Goal: Communication & Community: Answer question/provide support

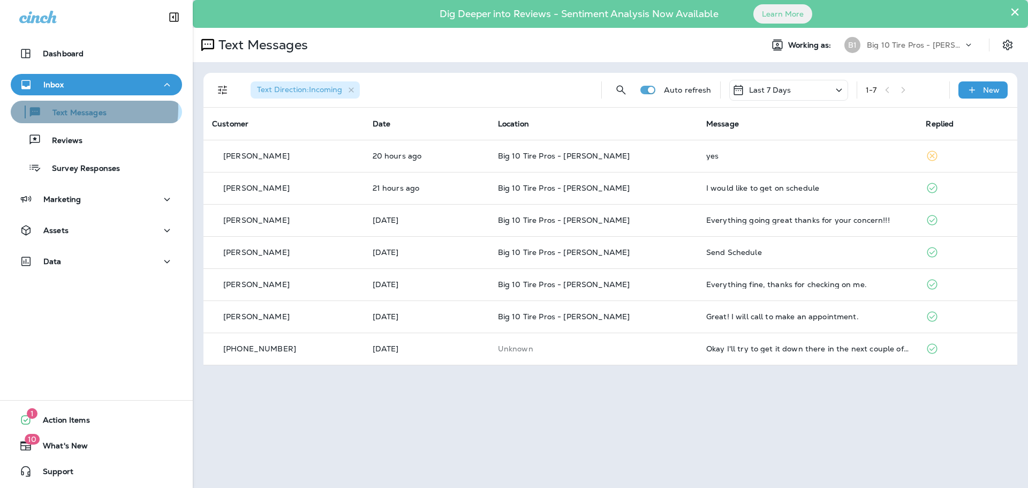
click at [86, 109] on p "Text Messages" at bounding box center [74, 113] width 65 height 10
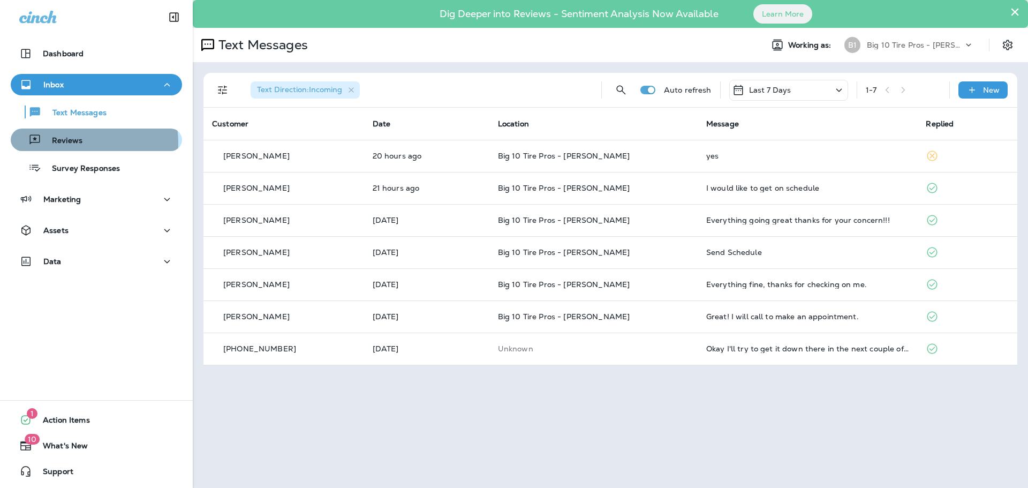
click at [70, 143] on p "Reviews" at bounding box center [61, 141] width 41 height 10
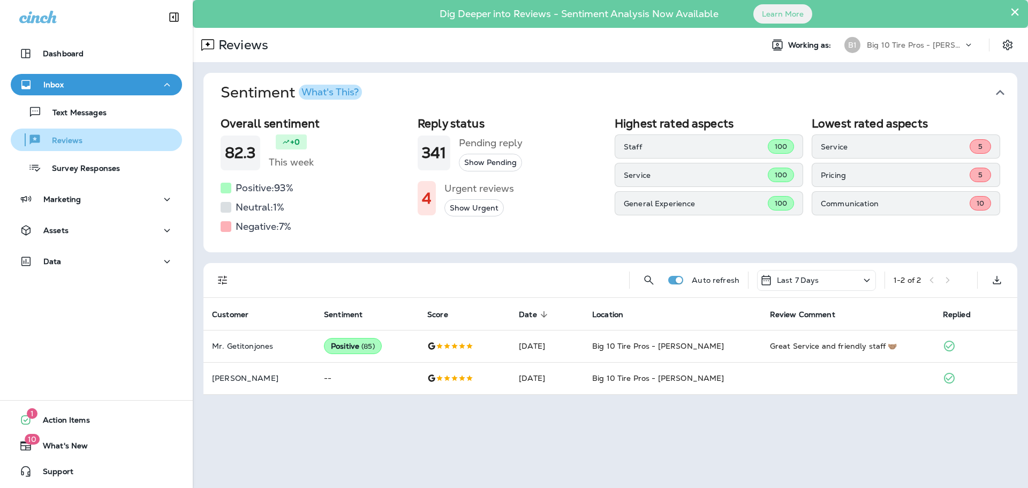
click at [79, 145] on p "Reviews" at bounding box center [61, 141] width 41 height 10
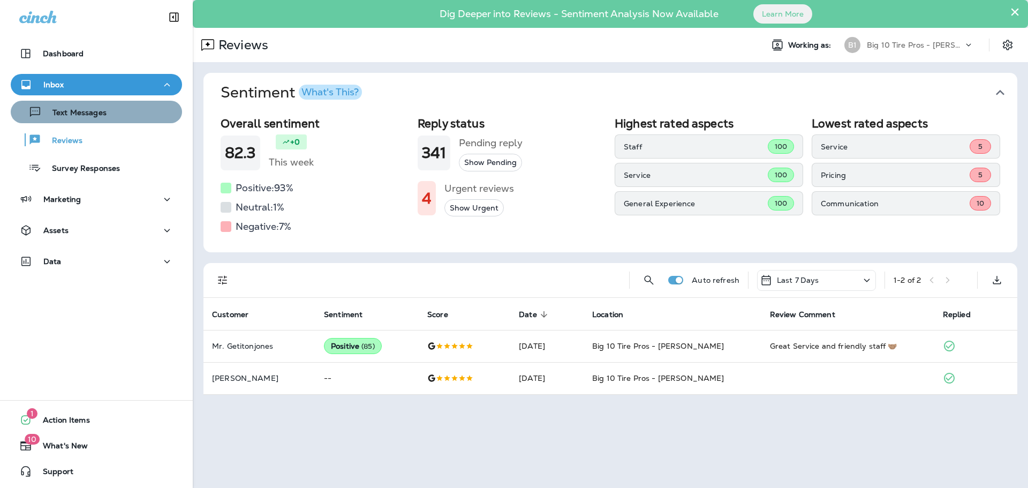
click at [101, 115] on p "Text Messages" at bounding box center [74, 113] width 65 height 10
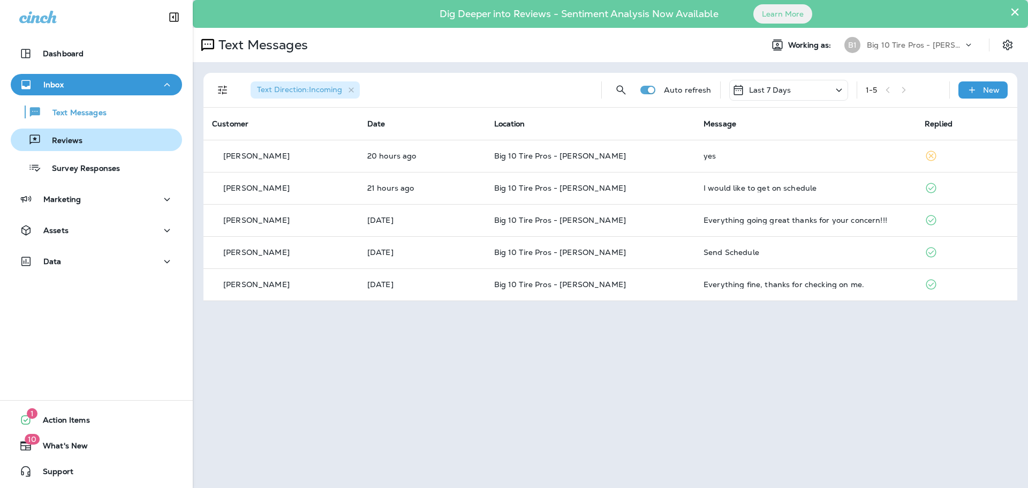
click at [69, 140] on p "Reviews" at bounding box center [61, 141] width 41 height 10
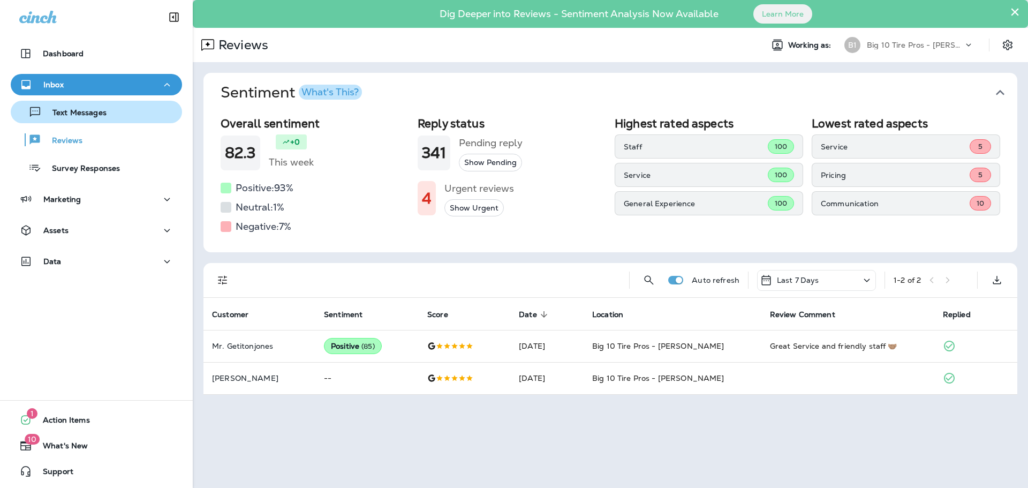
click at [75, 107] on div "Text Messages" at bounding box center [61, 112] width 92 height 16
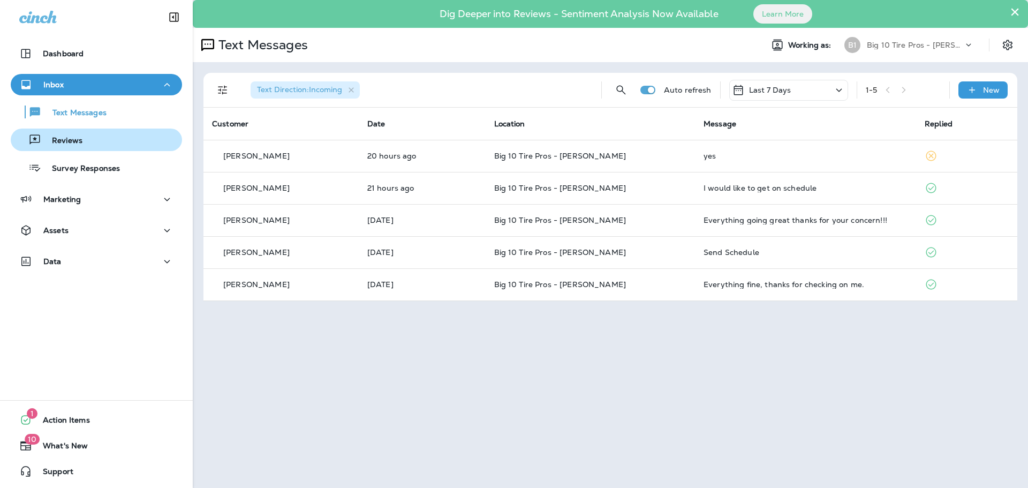
click at [79, 139] on p "Reviews" at bounding box center [61, 141] width 41 height 10
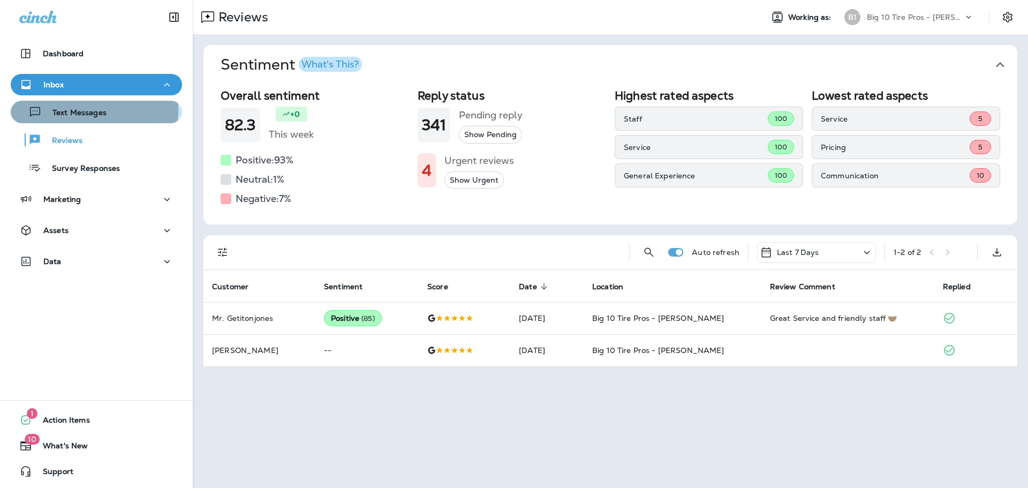
click at [74, 110] on p "Text Messages" at bounding box center [74, 113] width 65 height 10
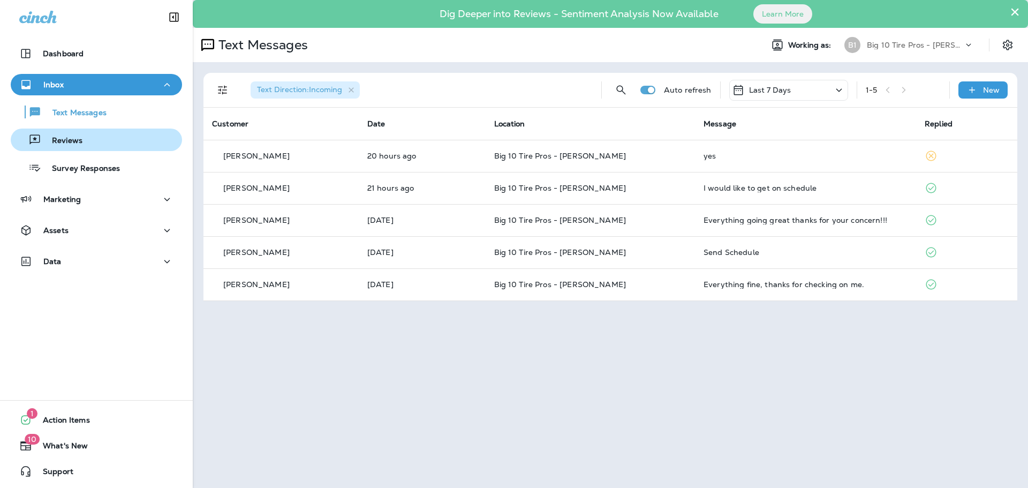
click at [72, 136] on p "Reviews" at bounding box center [61, 141] width 41 height 10
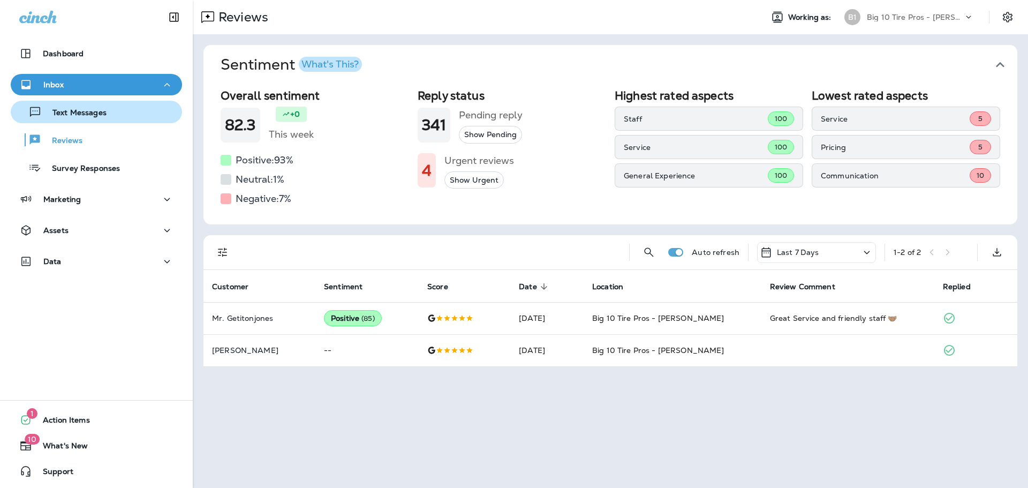
click at [73, 111] on p "Text Messages" at bounding box center [74, 113] width 65 height 10
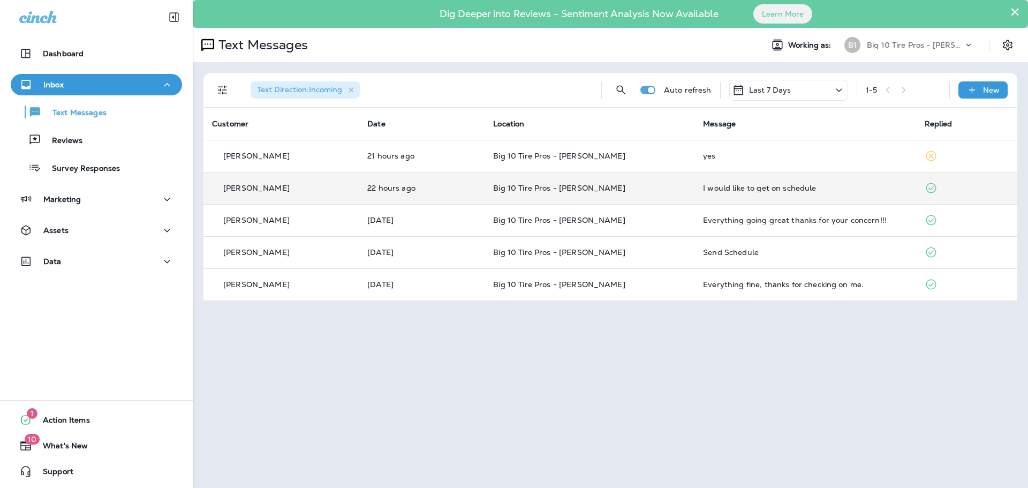
click at [720, 186] on div "I would like to get on schedule" at bounding box center [805, 188] width 204 height 9
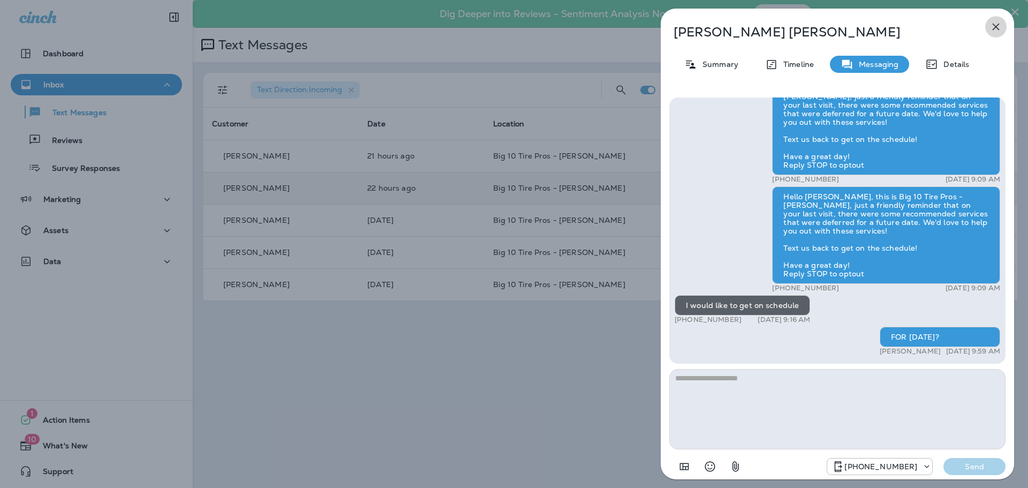
click at [997, 30] on icon "button" at bounding box center [995, 26] width 13 height 13
